Goal: Information Seeking & Learning: Compare options

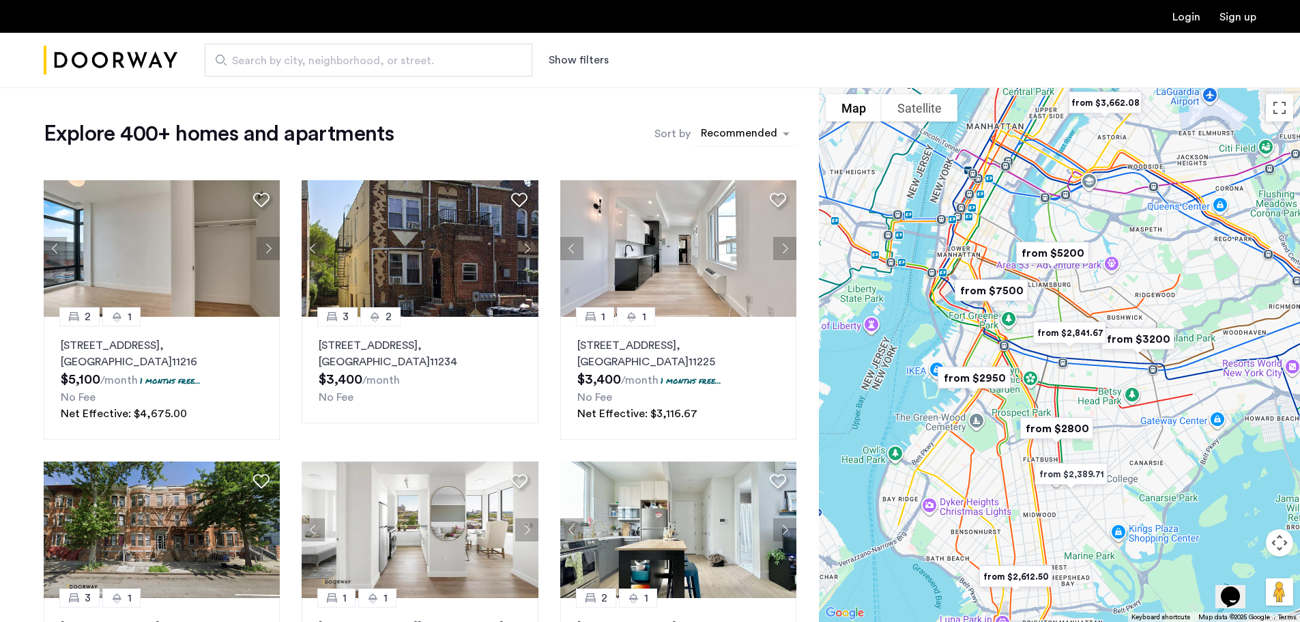
click at [747, 139] on div "sort-apartment" at bounding box center [739, 135] width 81 height 18
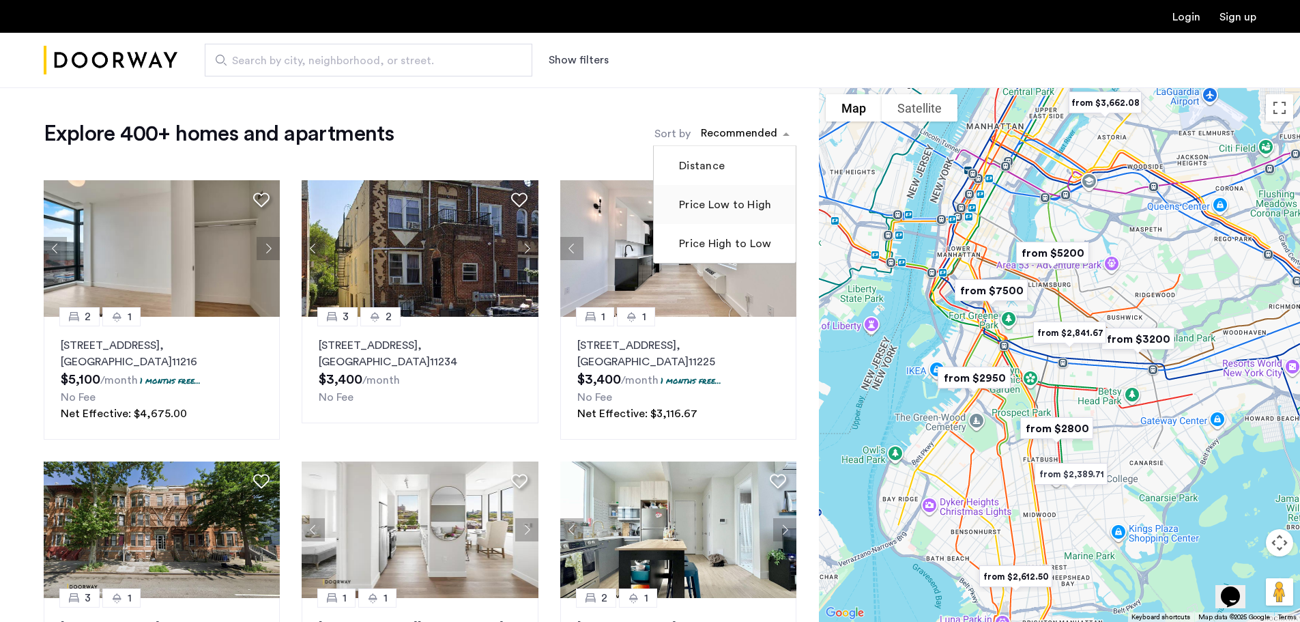
click at [715, 207] on label "Price Low to High" at bounding box center [723, 205] width 95 height 16
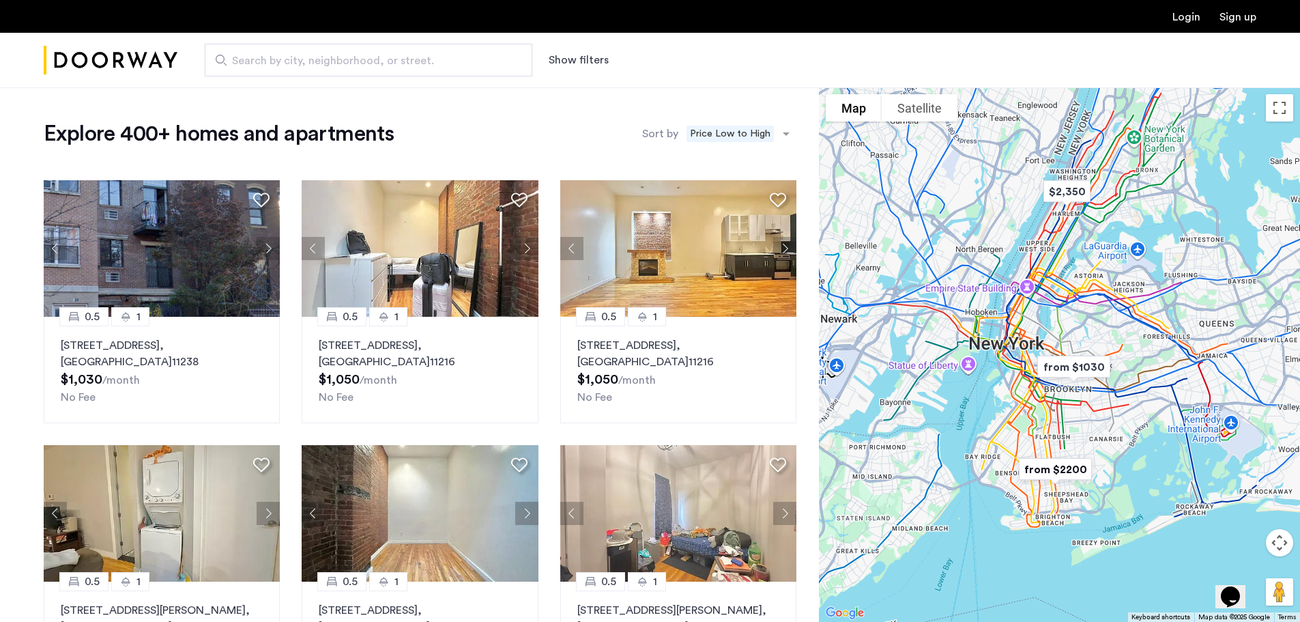
click at [1070, 385] on img "from $1030" at bounding box center [1073, 367] width 95 height 42
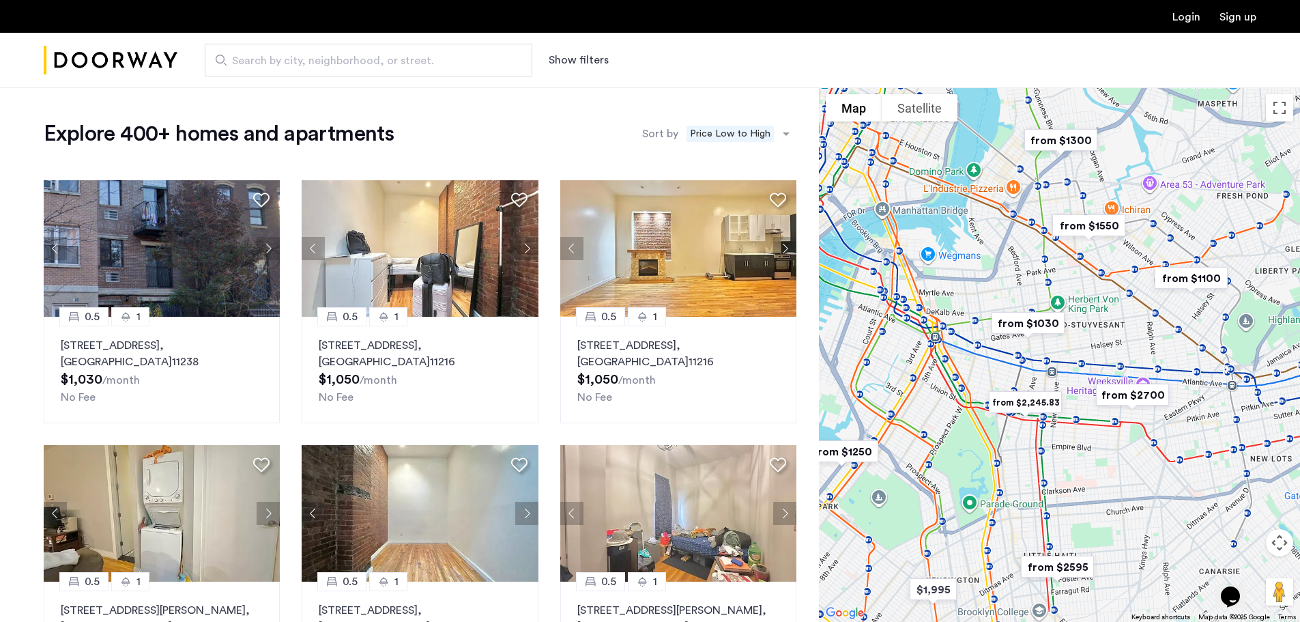
drag, startPoint x: 1078, startPoint y: 379, endPoint x: 1083, endPoint y: 344, distance: 35.2
click at [1083, 344] on div "To navigate, press the arrow keys." at bounding box center [1059, 354] width 481 height 534
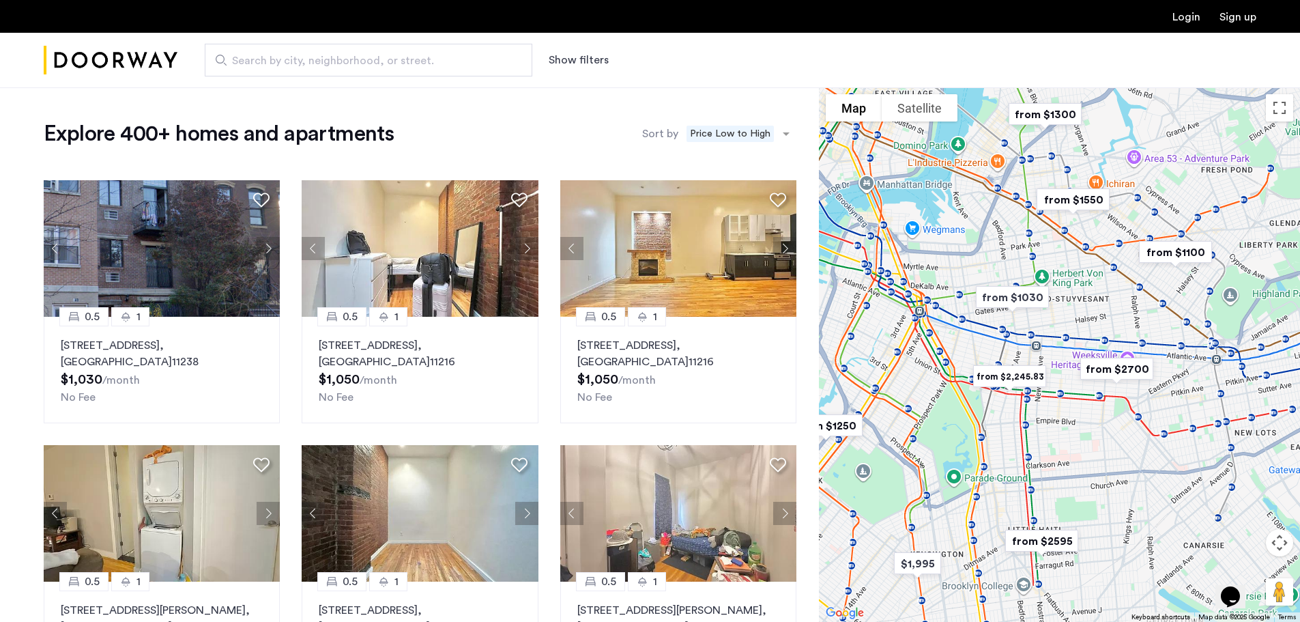
drag, startPoint x: 1121, startPoint y: 358, endPoint x: 1104, endPoint y: 326, distance: 36.1
click at [1104, 326] on div "To navigate, press the arrow keys." at bounding box center [1059, 354] width 481 height 534
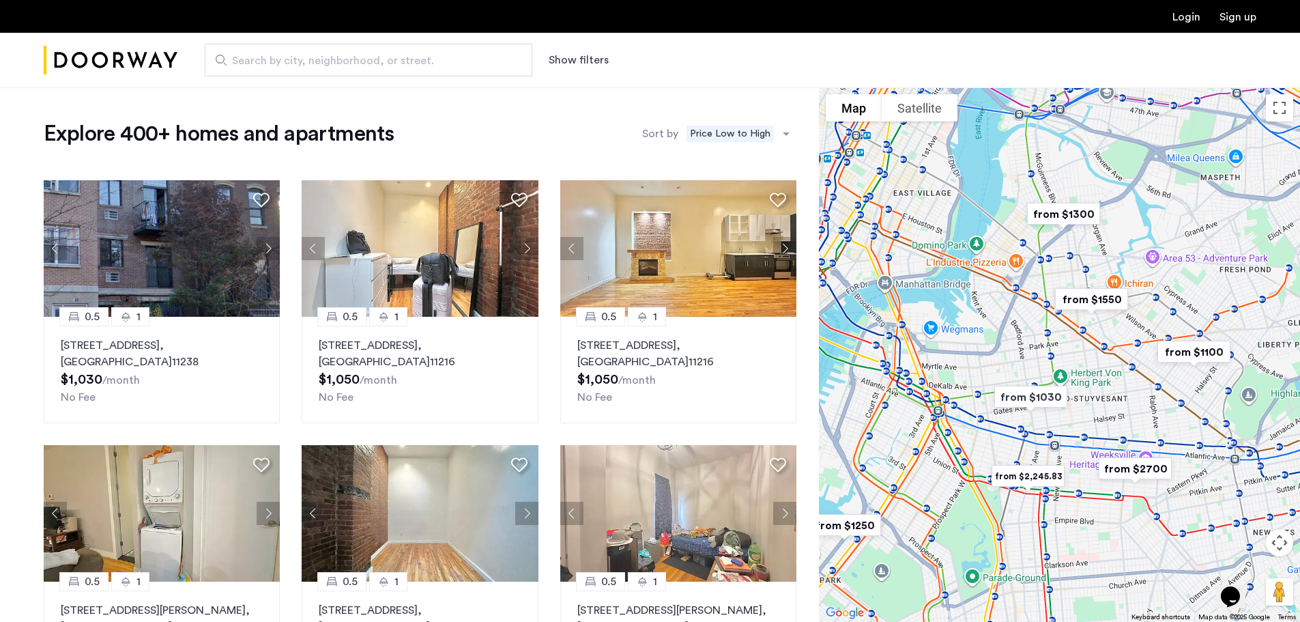
drag, startPoint x: 1100, startPoint y: 313, endPoint x: 1119, endPoint y: 414, distance: 102.1
click at [1119, 414] on div "To navigate, press the arrow keys." at bounding box center [1059, 354] width 481 height 534
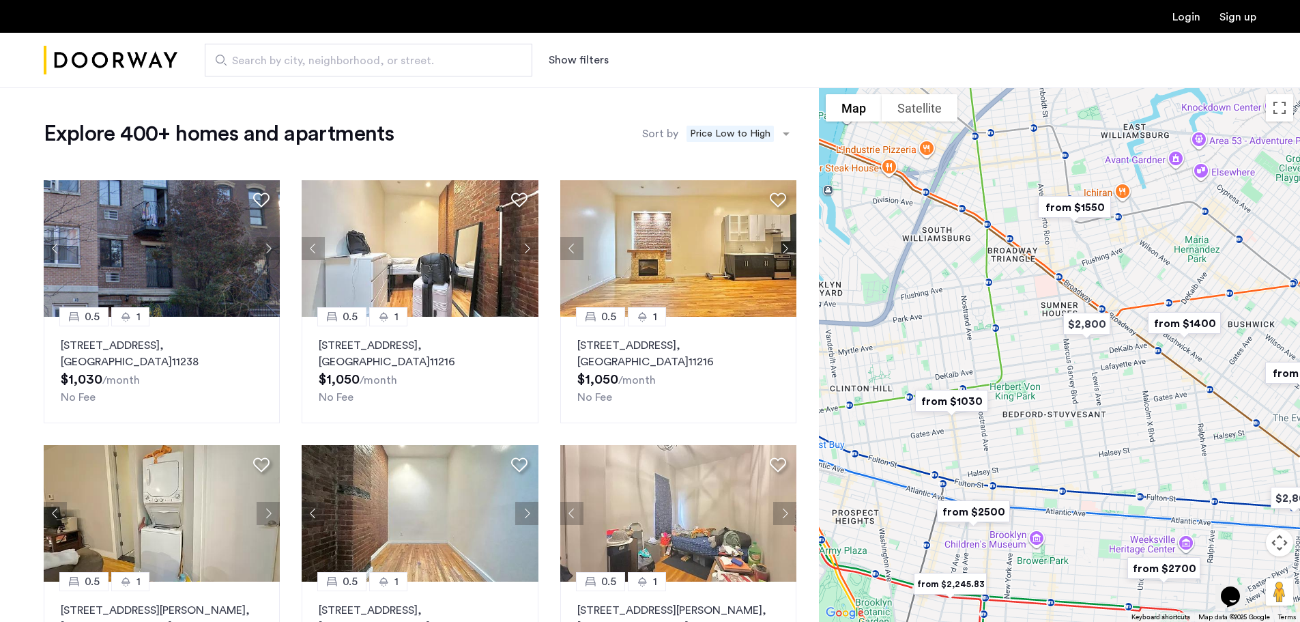
drag, startPoint x: 1121, startPoint y: 399, endPoint x: 1166, endPoint y: 397, distance: 45.1
click at [1168, 397] on div "To navigate, press the arrow keys." at bounding box center [1059, 354] width 481 height 534
